Goal: Check status: Check status

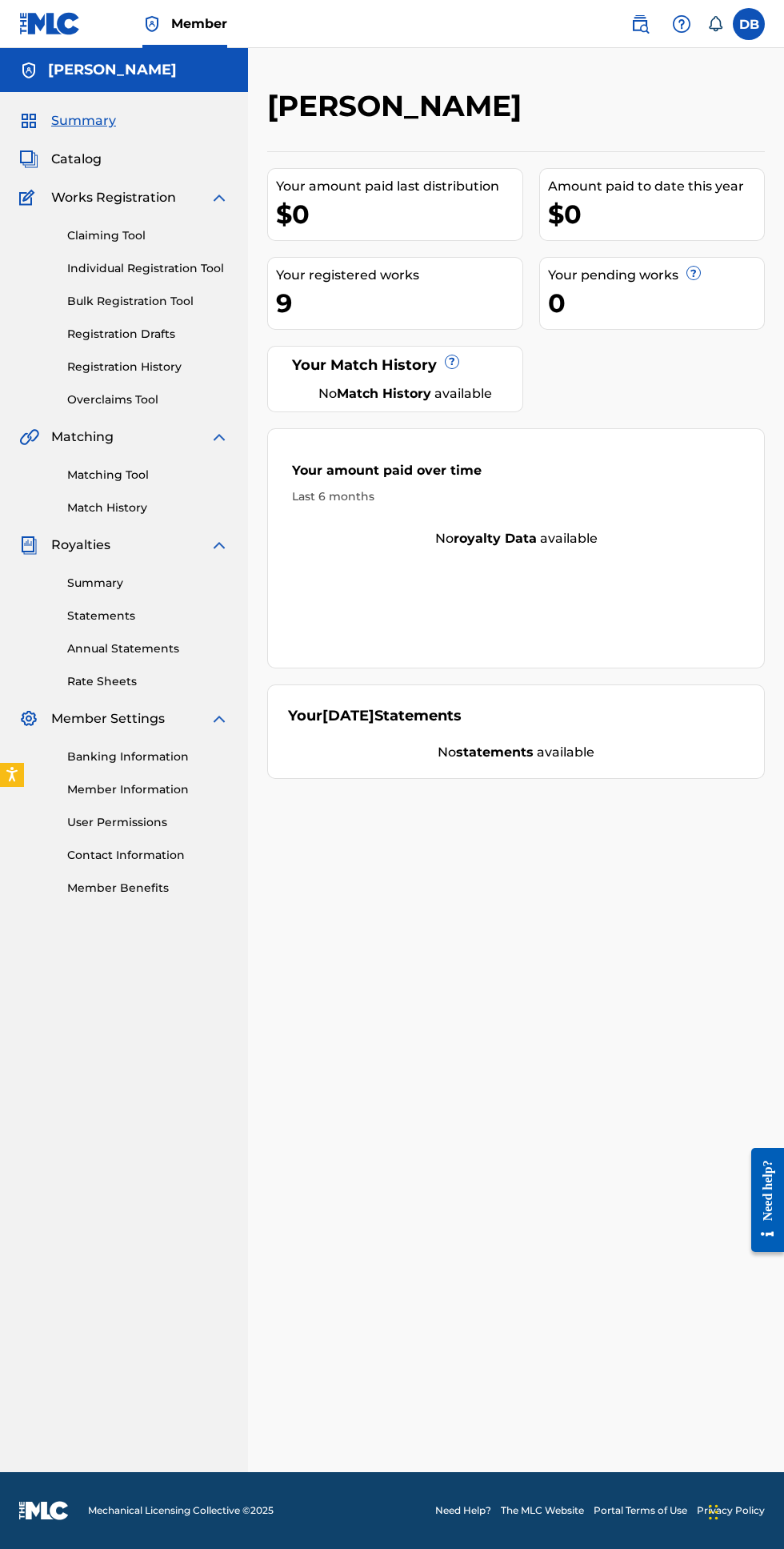
click at [189, 367] on link "Registration History" at bounding box center [148, 367] width 162 height 17
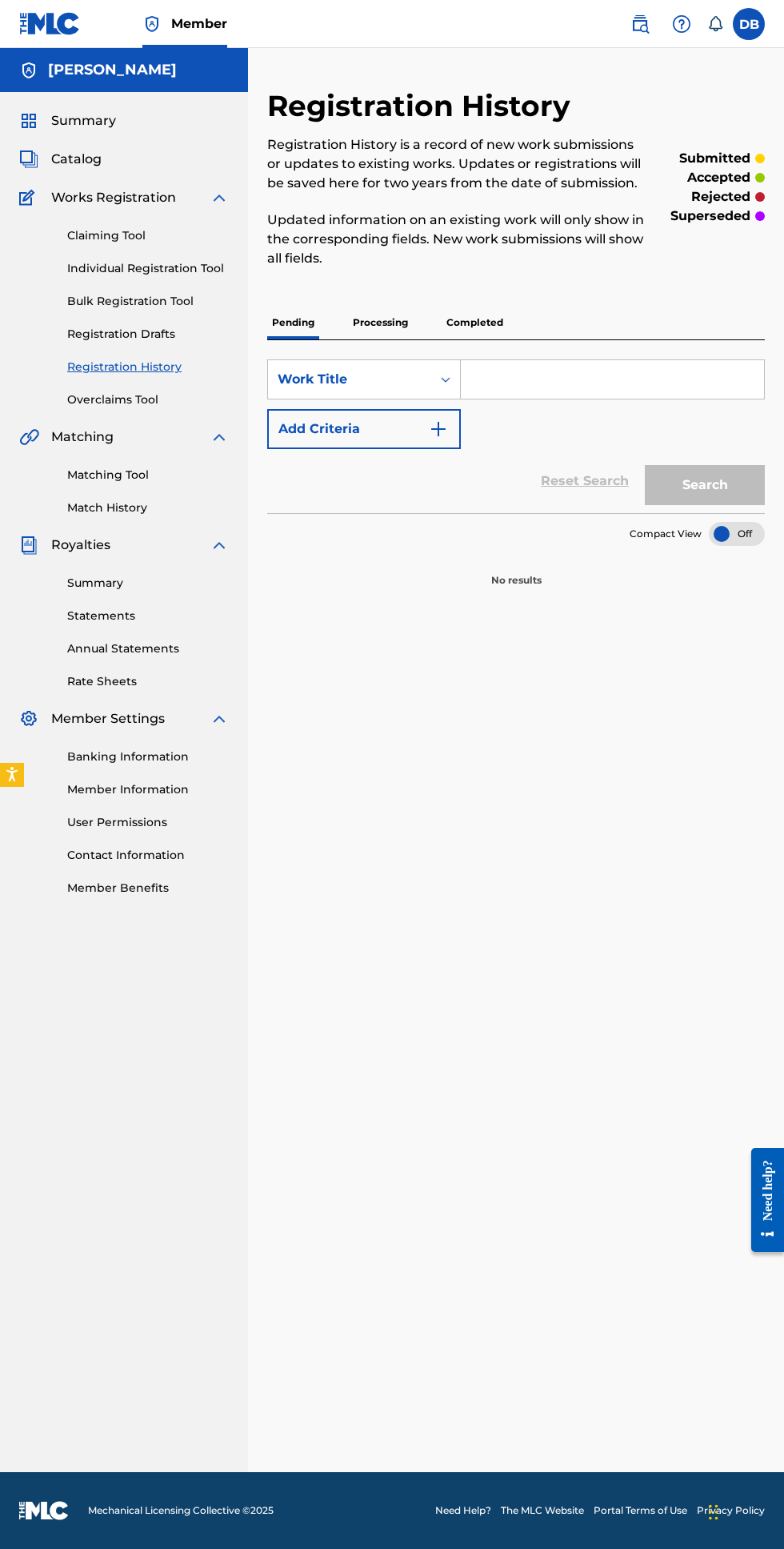
click at [452, 318] on p "Completed" at bounding box center [474, 323] width 66 height 34
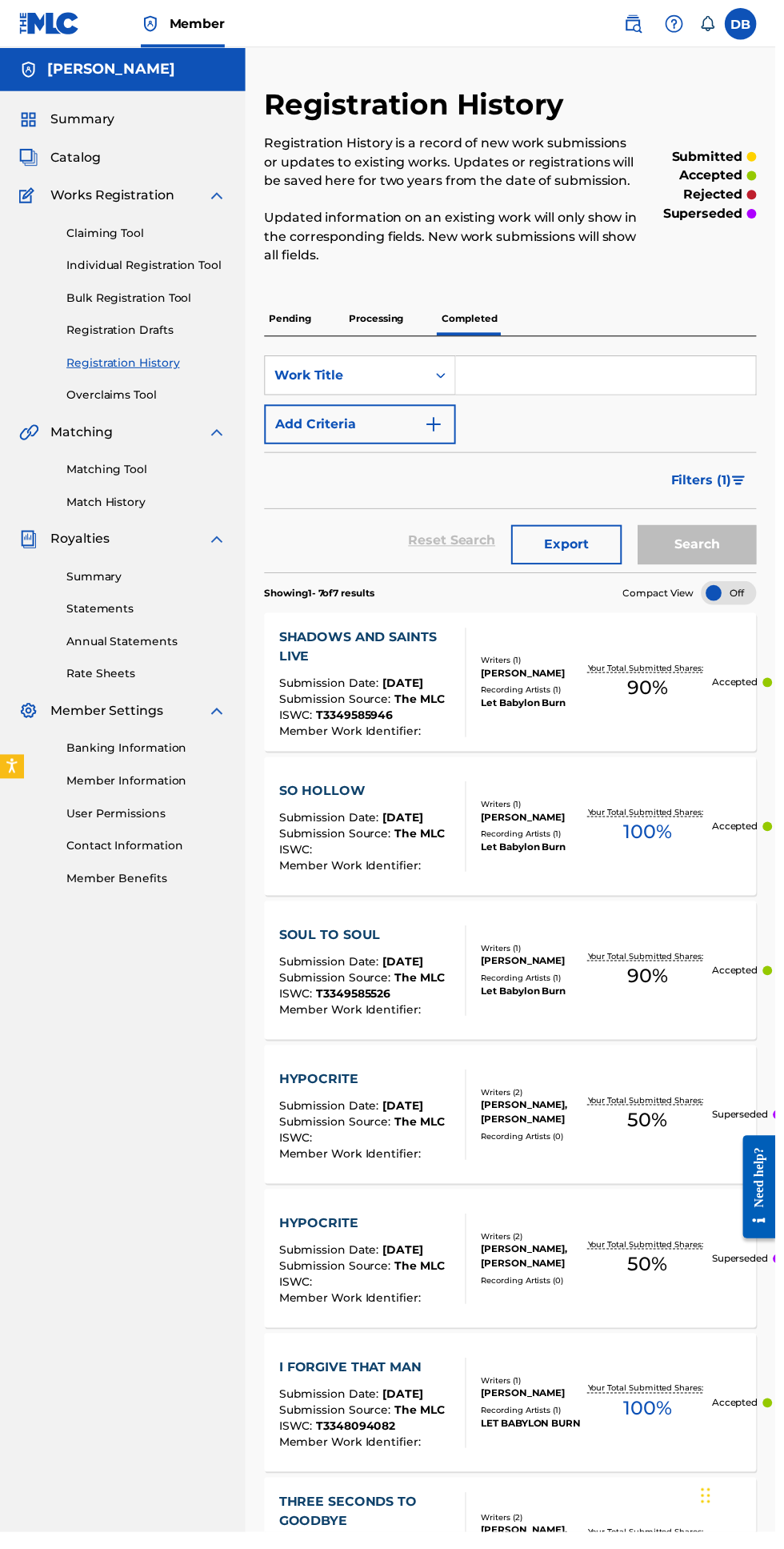
click at [397, 330] on p "Processing" at bounding box center [381, 323] width 65 height 34
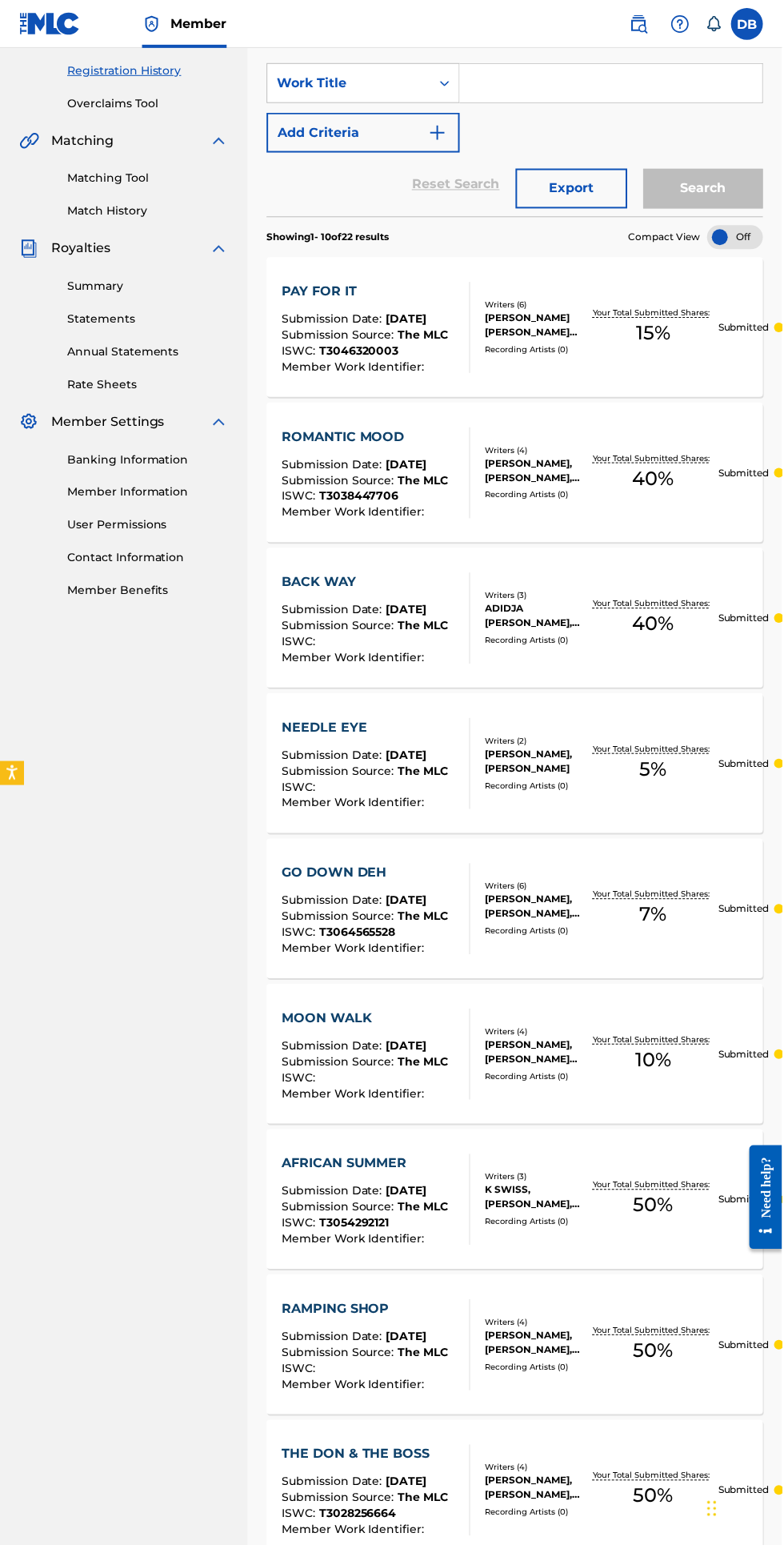
scroll to position [514, 0]
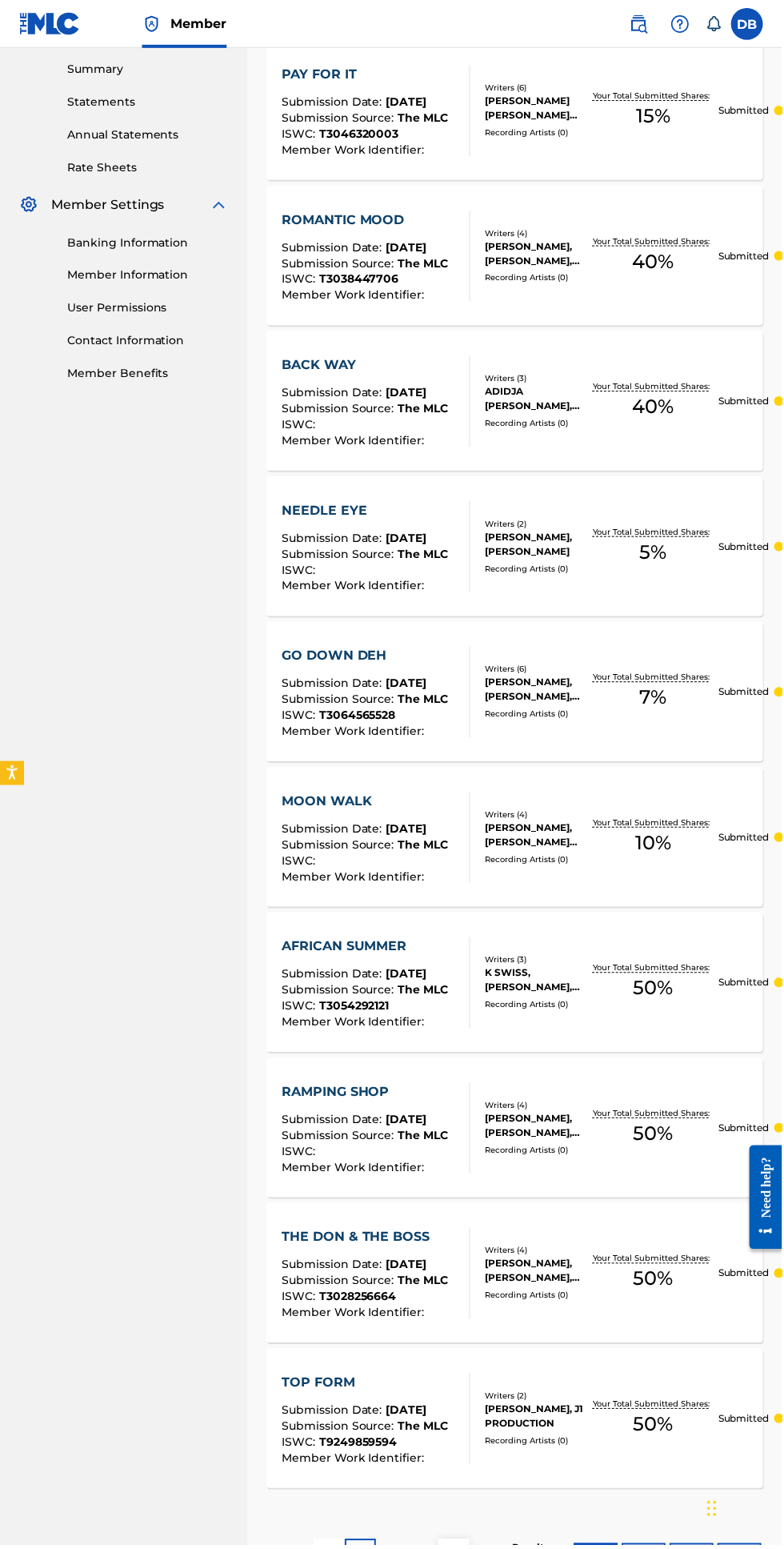
click at [392, 1549] on p "2" at bounding box center [392, 1558] width 7 height 19
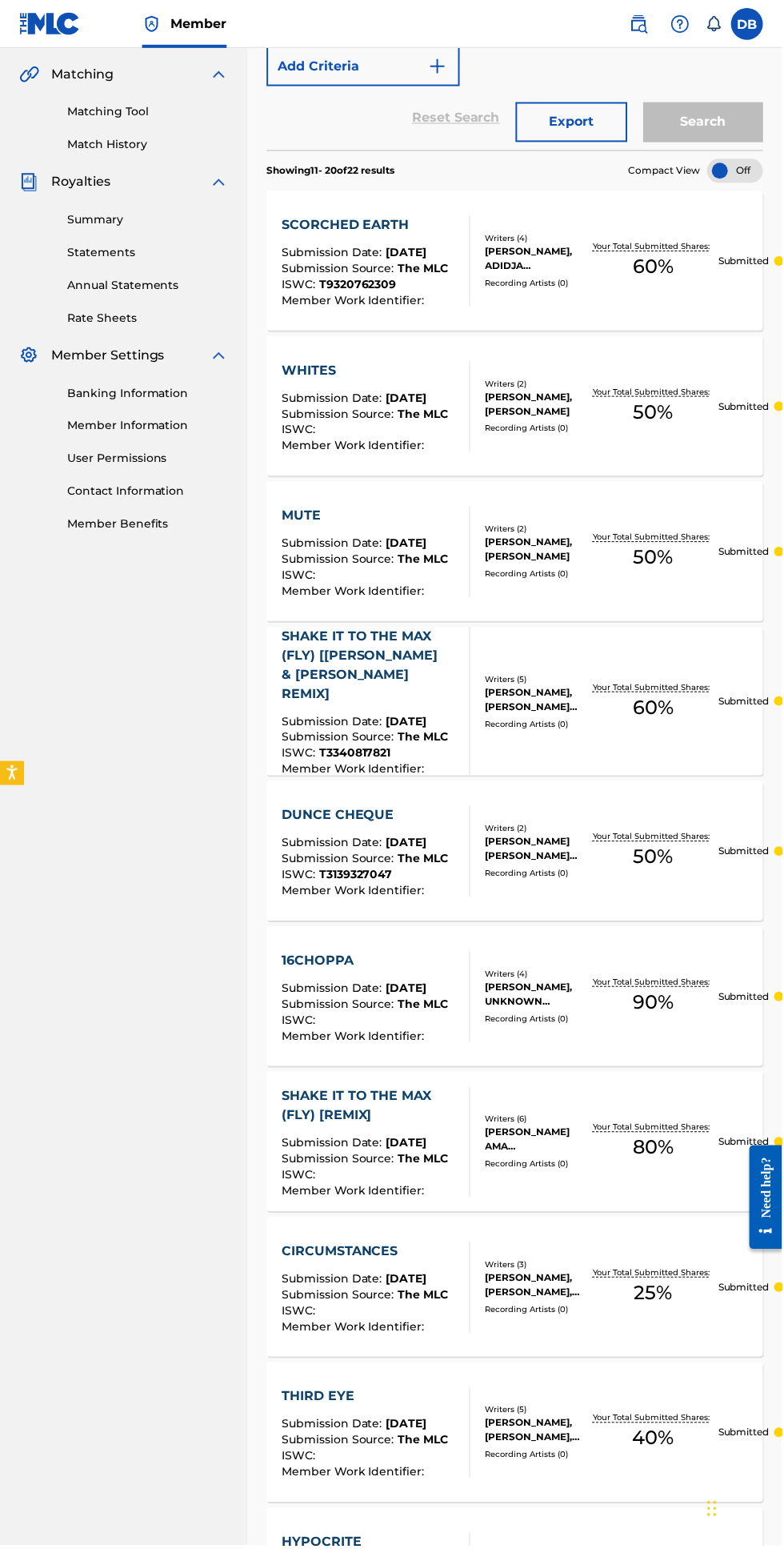
scroll to position [0, 0]
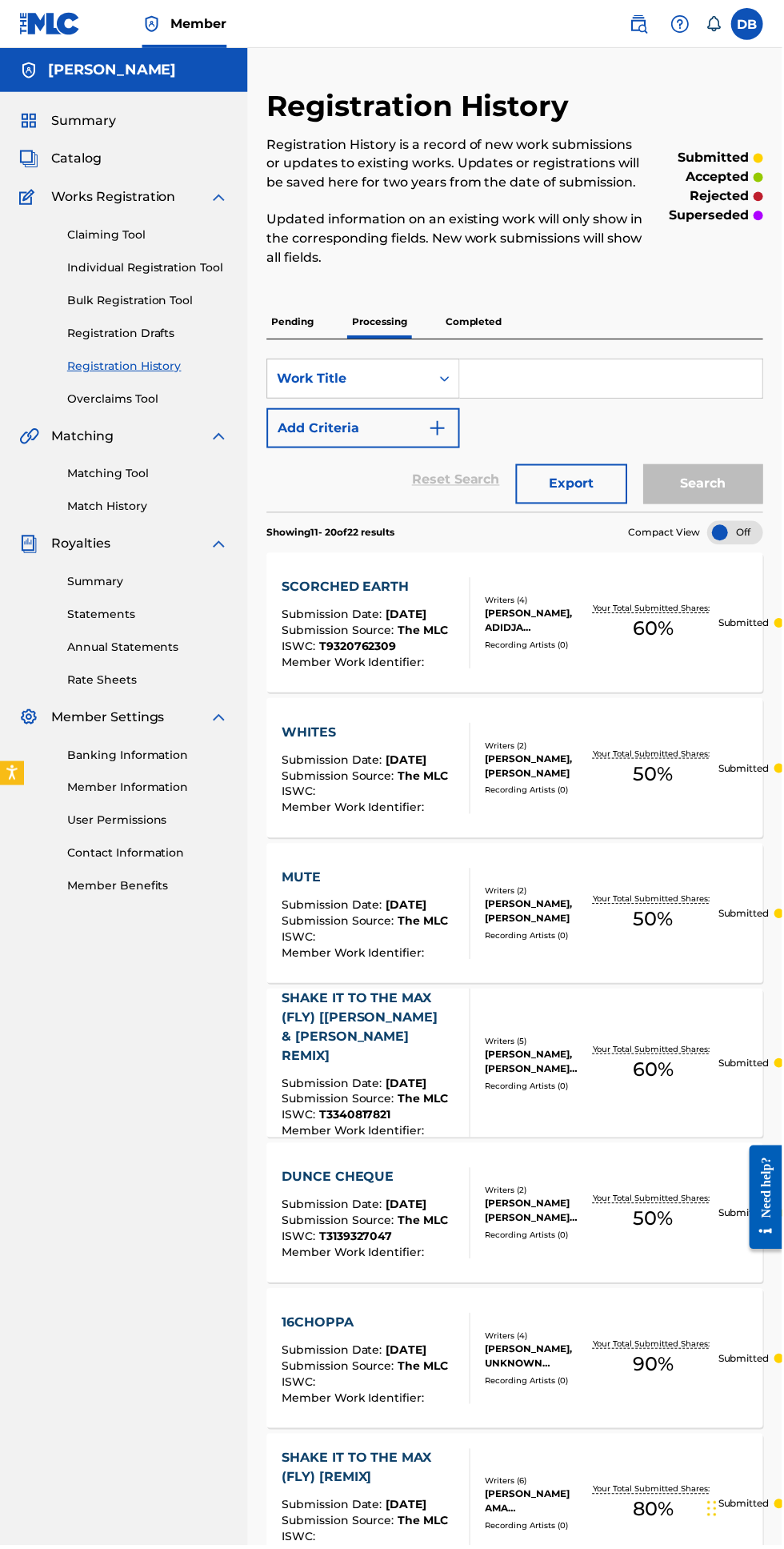
click at [112, 124] on span "Summary" at bounding box center [84, 120] width 65 height 19
